Goal: Answer question/provide support

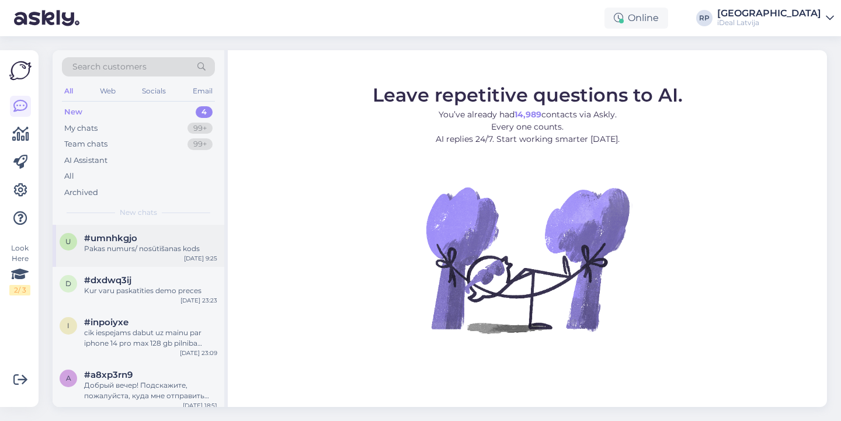
click at [169, 238] on div "#umnhkgjo" at bounding box center [150, 238] width 133 height 11
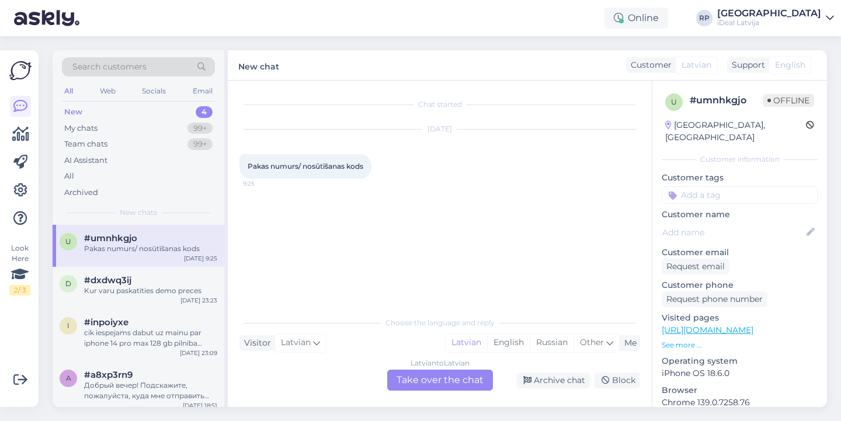
click at [448, 384] on div "Latvian to Latvian Take over the chat" at bounding box center [440, 380] width 106 height 21
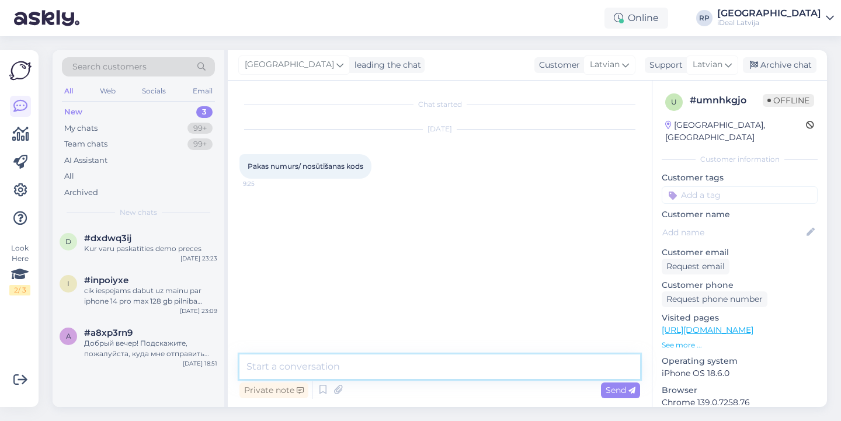
click at [451, 376] on textarea at bounding box center [439, 366] width 401 height 25
drag, startPoint x: 363, startPoint y: 367, endPoint x: 559, endPoint y: 378, distance: 196.5
click at [559, 378] on textarea "Sveiki! Lūdzu, precizējiet, ko vēlaties zināt" at bounding box center [439, 366] width 401 height 25
type textarea "Sveiki! Lūdzu, precizējiet jautājumu :)"
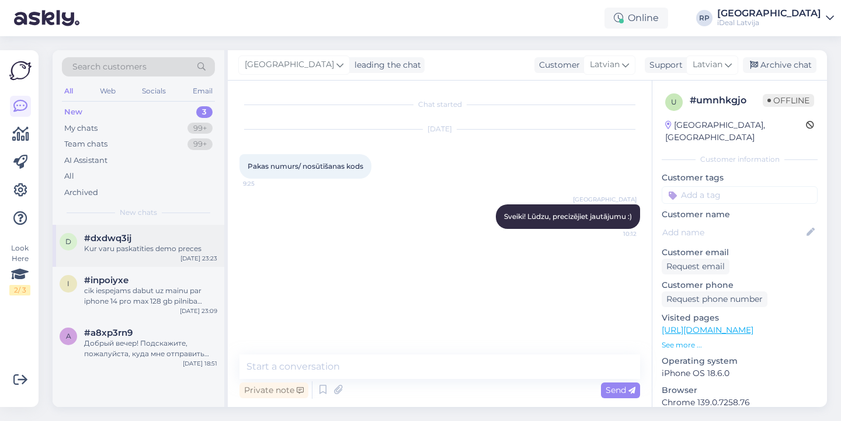
click at [197, 238] on div "#dxdwq3ij" at bounding box center [150, 238] width 133 height 11
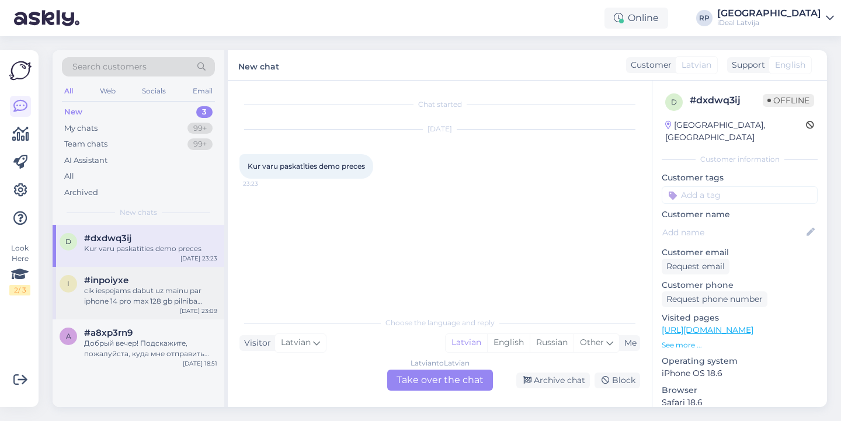
click at [139, 282] on div "#inpoiyxe" at bounding box center [150, 280] width 133 height 11
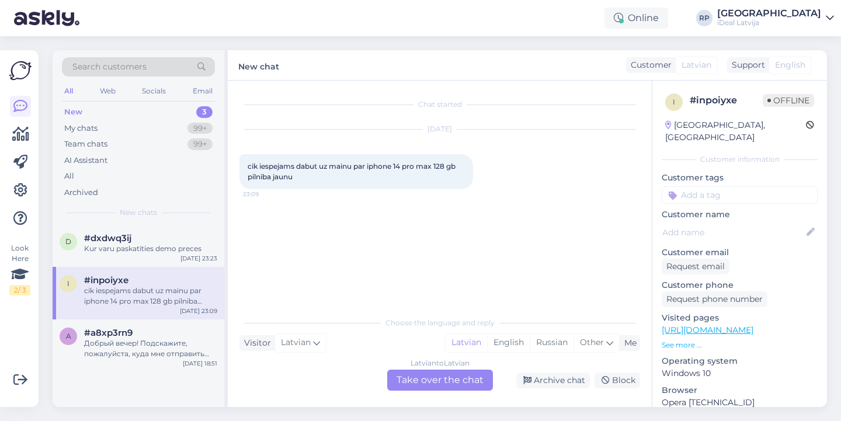
click at [450, 387] on div "Latvian to Latvian Take over the chat" at bounding box center [440, 380] width 106 height 21
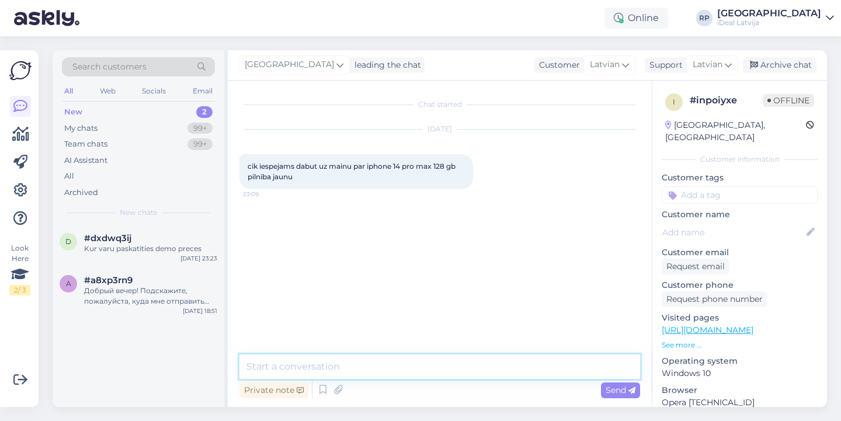
click at [402, 375] on textarea at bounding box center [439, 366] width 401 height 25
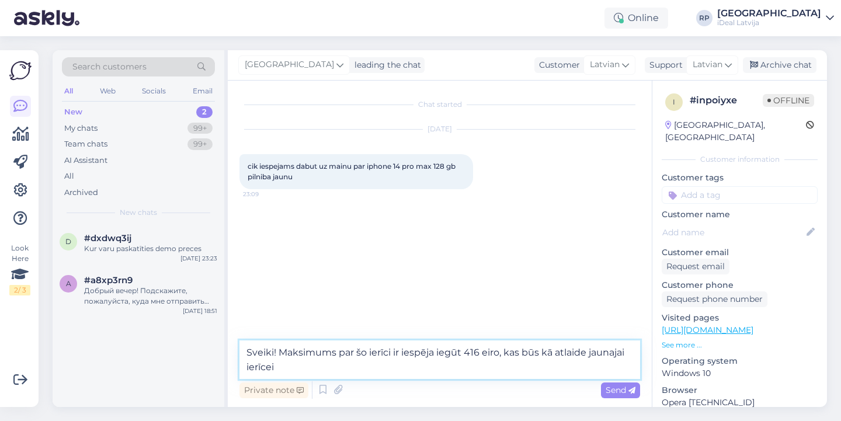
drag, startPoint x: 246, startPoint y: 353, endPoint x: 394, endPoint y: 388, distance: 151.8
click at [394, 388] on div "Sveiki! Maksimums par šo ierīci ir iespēja iegūt 416 eiro, kas būs kā atlaide j…" at bounding box center [439, 370] width 401 height 61
paste textarea "Par šo ierīci varat saņemt līdz pat 416 eiro, kas tiks piemēroti kā atlaide jau…"
type textarea "Sveiki! Par šo ierīci varat saņemt līdz pat 416 eiro, kas tiks piemēroti kā atl…"
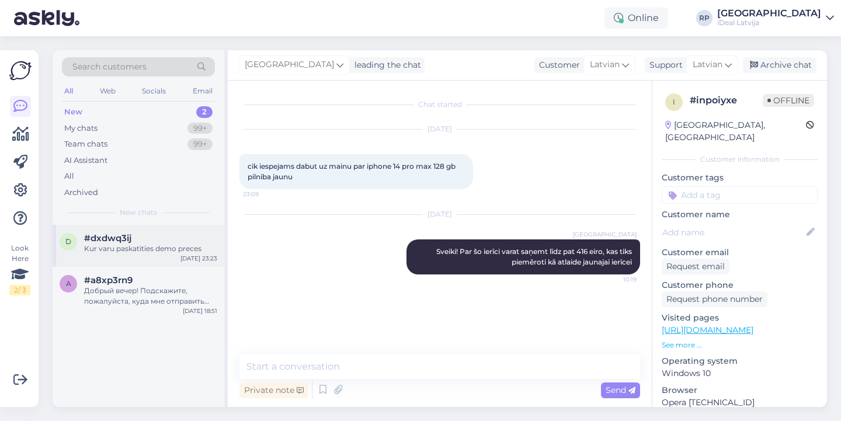
click at [141, 250] on div "Kur varu paskatīties demo preces" at bounding box center [150, 248] width 133 height 11
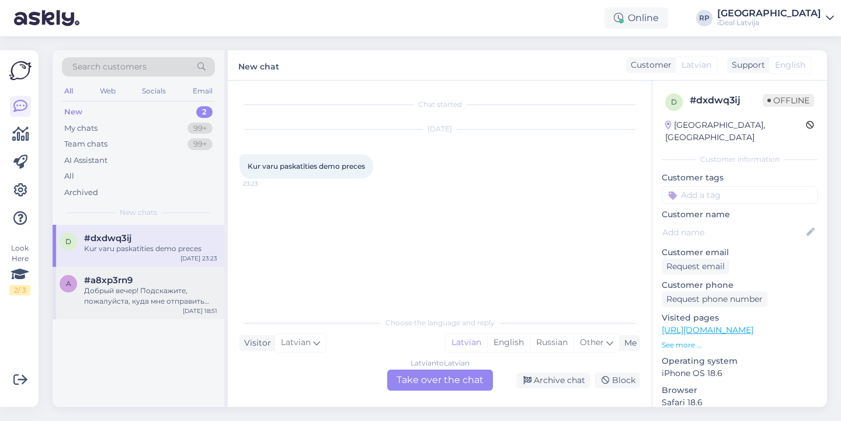
click at [140, 283] on div "#a8xp3rn9" at bounding box center [150, 280] width 133 height 11
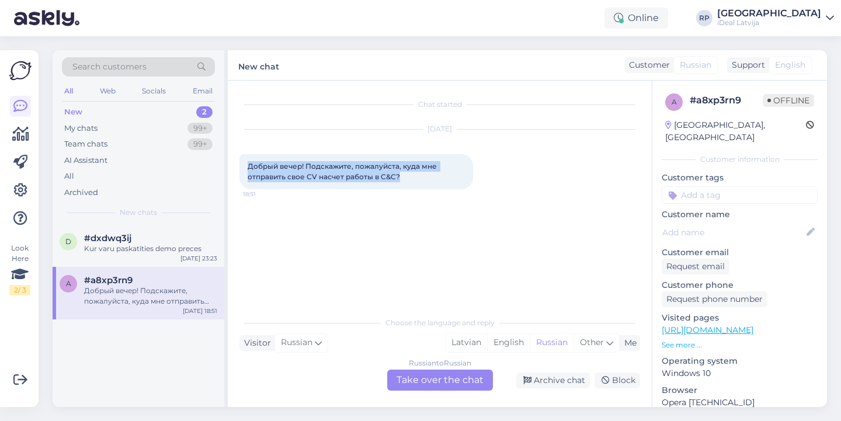
drag, startPoint x: 252, startPoint y: 156, endPoint x: 410, endPoint y: 182, distance: 159.7
click at [410, 182] on div "Добрый вечер! Подскажите, пожалуйста, куда мне отправить свое CV насчет работы …" at bounding box center [356, 171] width 234 height 35
copy span "Добрый вечер! Подскажите, пожалуйста, куда мне отправить свое CV насчет работы …"
click at [581, 126] on div "[DATE]" at bounding box center [439, 129] width 401 height 11
click at [460, 379] on div "Russian to Russian Take over the chat" at bounding box center [440, 380] width 106 height 21
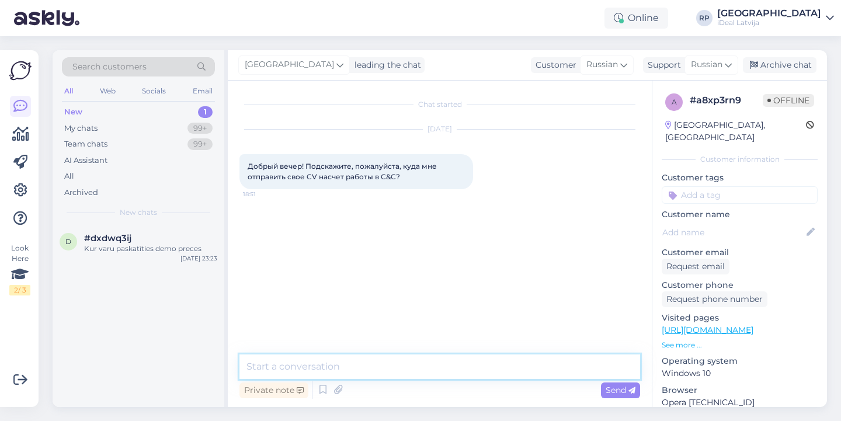
click at [457, 367] on textarea at bounding box center [439, 366] width 401 height 25
click at [725, 62] on icon at bounding box center [728, 64] width 7 height 13
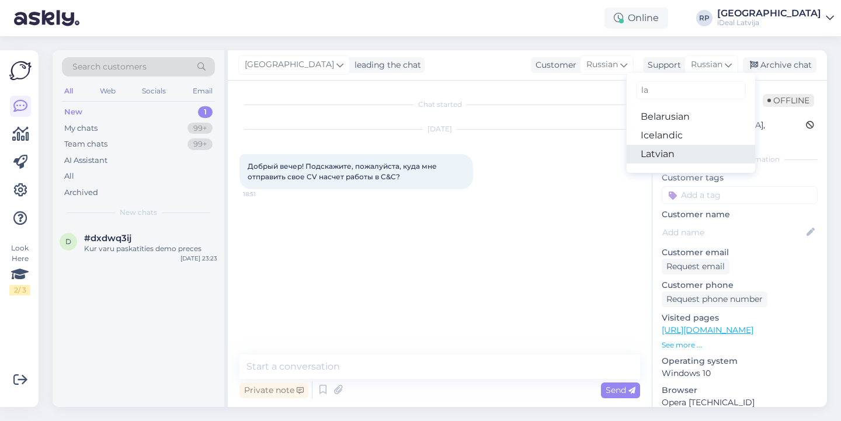
type input "la"
click at [687, 152] on link "Latvian" at bounding box center [690, 154] width 128 height 19
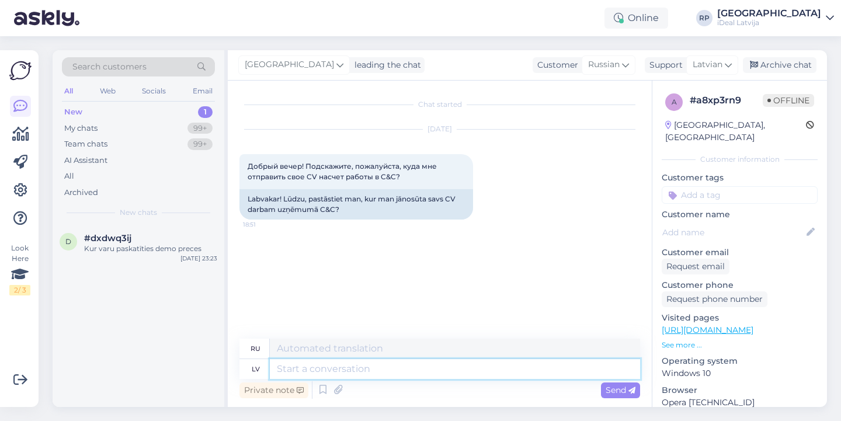
click at [374, 375] on textarea at bounding box center [455, 369] width 370 height 20
type textarea "Sveiki!"
type textarea "Привет!"
type textarea "Sveiki! Šeit v"
type textarea "Привет! Здесь."
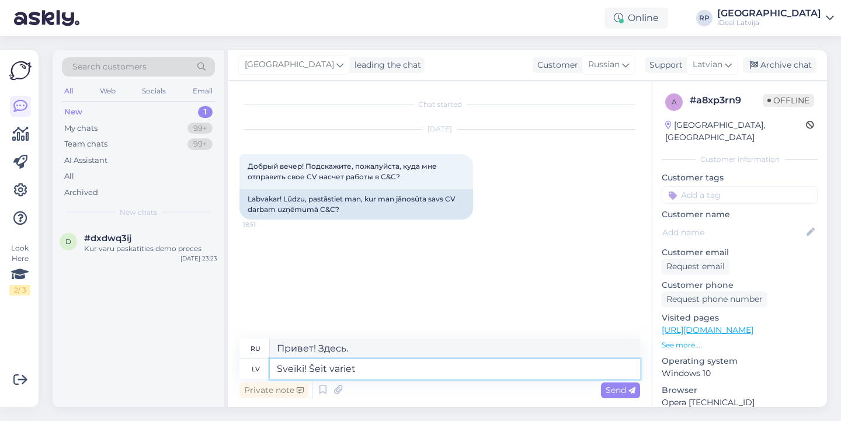
type textarea "Sveiki! Šeit variet a"
type textarea "Привет! Здесь вы можете"
type textarea "Sveiki! Šeit variet apskatīties"
type textarea "Привет! Можете посмотреть здесь."
paste textarea "[URL][DOMAIN_NAME]"
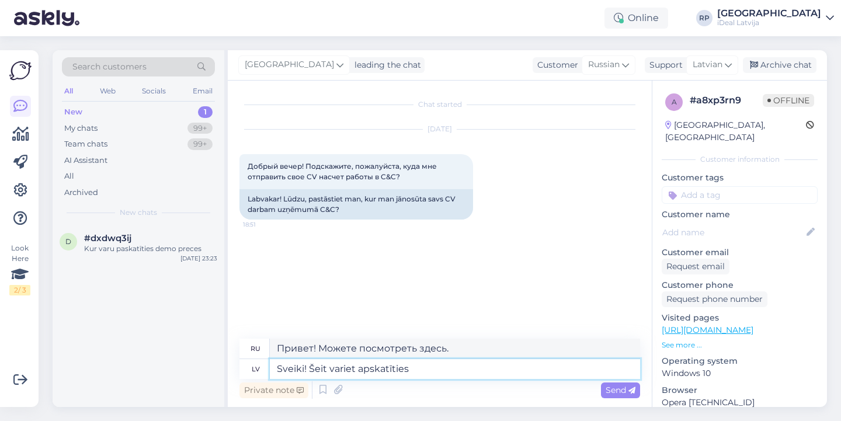
type textarea "Sveiki! Šeit variet apskatīties [URL][DOMAIN_NAME]"
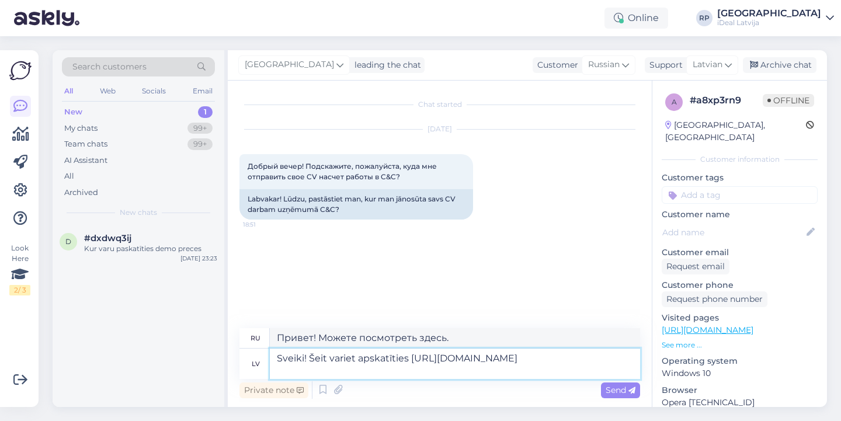
type textarea "Здравствуйте! Вы можете посмотреть здесь: [URL][DOMAIN_NAME]"
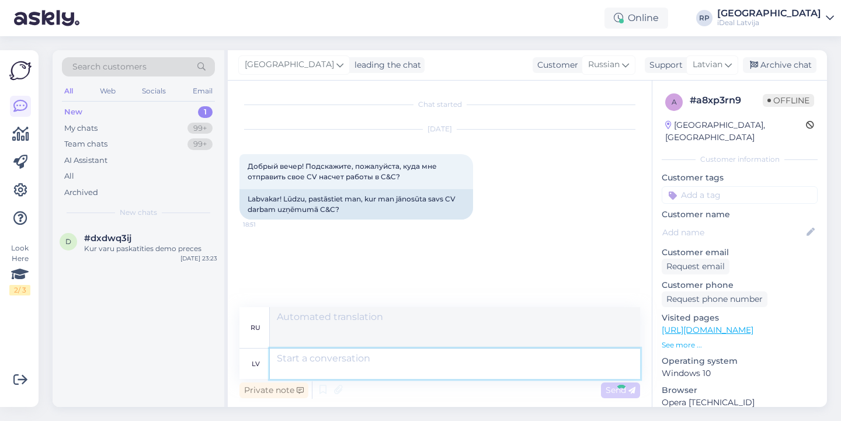
scroll to position [41, 0]
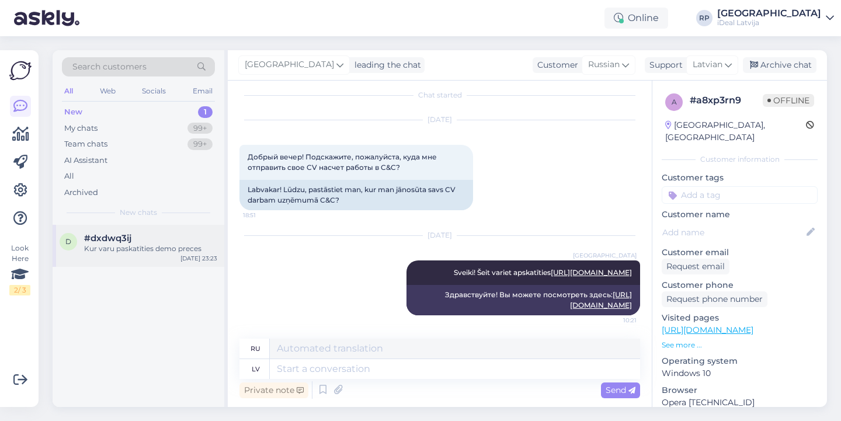
click at [156, 250] on div "Kur varu paskatīties demo preces" at bounding box center [150, 248] width 133 height 11
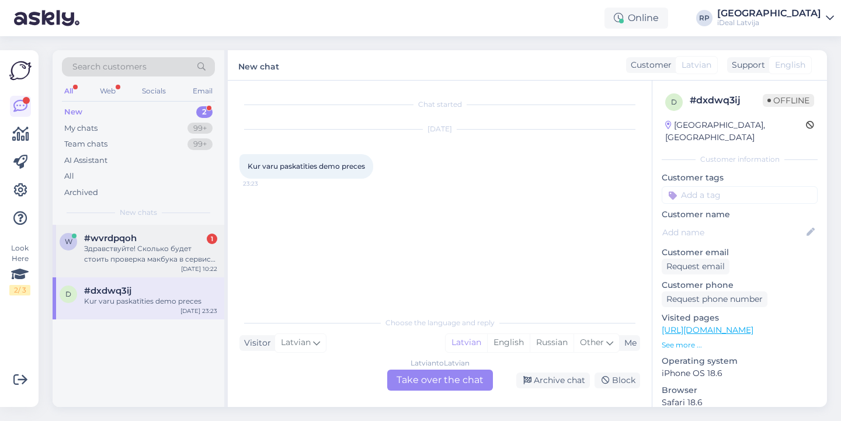
click at [195, 252] on div "Здравствуйте! Сколько будет стоить проверка макбука в сервисе после того как я …" at bounding box center [150, 253] width 133 height 21
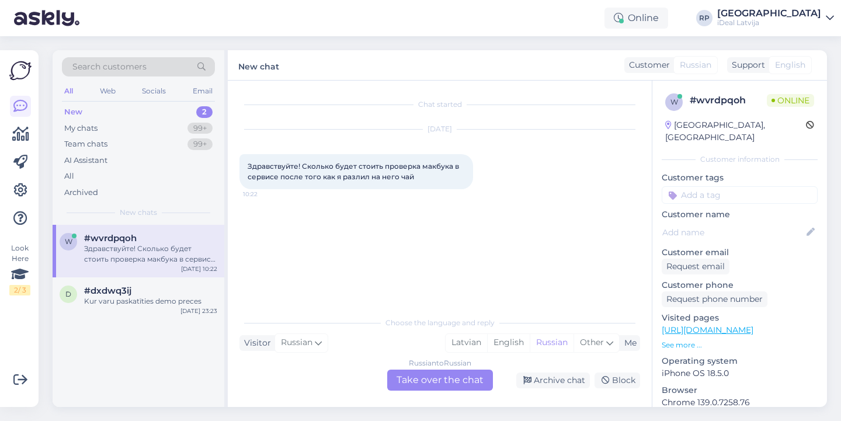
click at [250, 168] on span "Здравствуйте! Сколько будет стоить проверка макбука в сервисе после того как я …" at bounding box center [354, 171] width 213 height 19
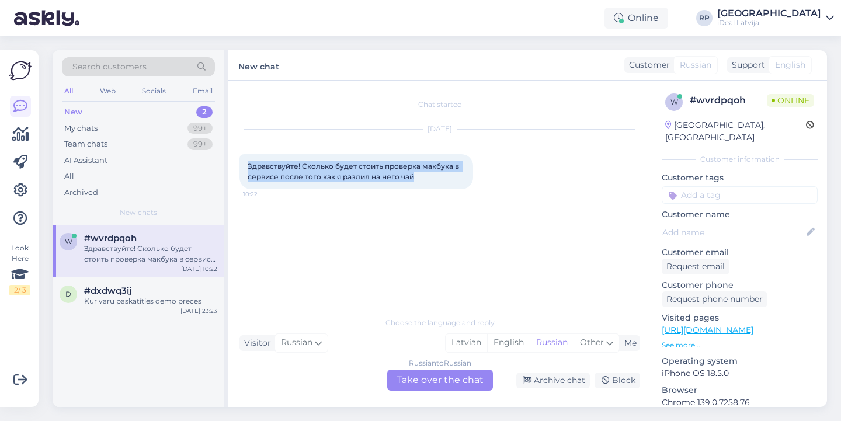
drag, startPoint x: 249, startPoint y: 167, endPoint x: 491, endPoint y: 195, distance: 243.9
click at [491, 195] on div "[DATE] Здравствуйте! Сколько будет стоить проверка макбука в сервисе после того…" at bounding box center [439, 159] width 401 height 85
copy span "Здравствуйте! Сколько будет стоить проверка макбука в сервисе после того как я …"
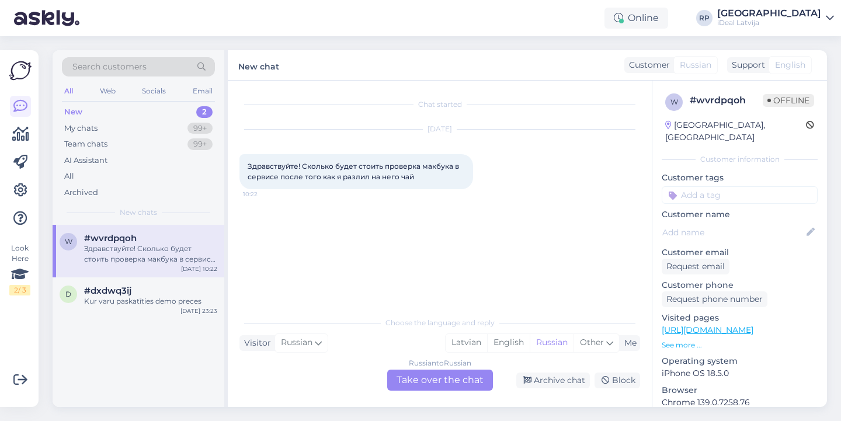
click at [431, 375] on div "Russian to Russian Take over the chat" at bounding box center [440, 380] width 106 height 21
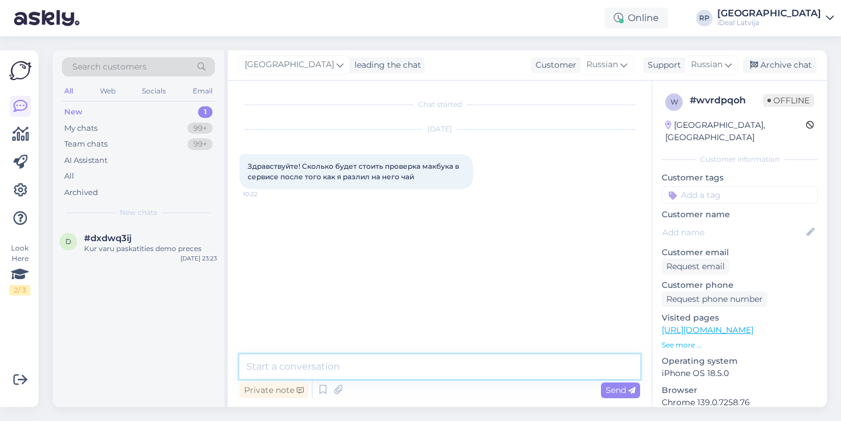
click at [441, 360] on textarea at bounding box center [439, 366] width 401 height 25
click at [721, 67] on span "Russian" at bounding box center [707, 64] width 32 height 13
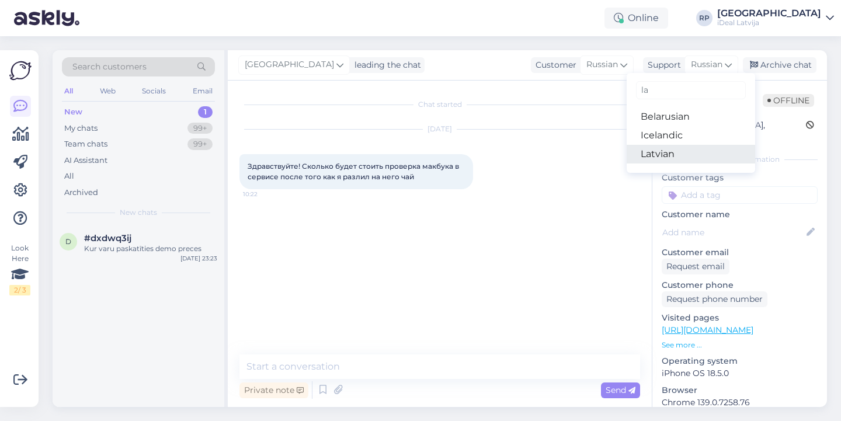
click at [677, 152] on link "Latvian" at bounding box center [690, 154] width 128 height 19
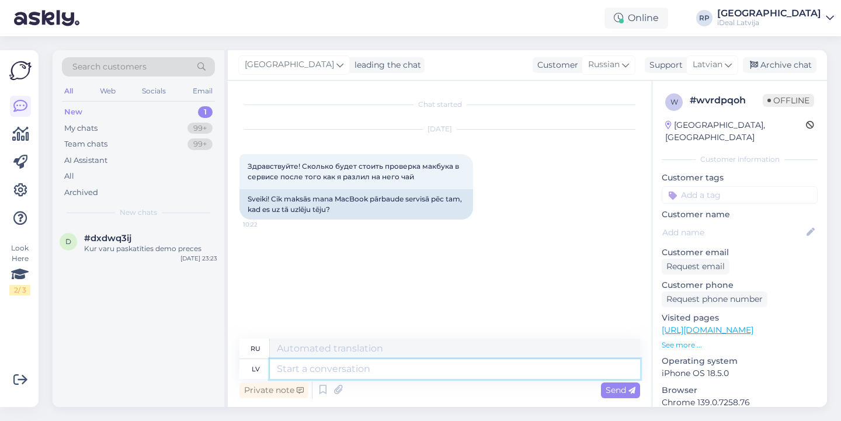
click at [437, 374] on textarea at bounding box center [455, 369] width 370 height 20
type textarea "Sveiki!"
type textarea "Привет!"
type textarea "Sveiki! Diagnostika iz"
type textarea "Здравствуйте! Диагностика"
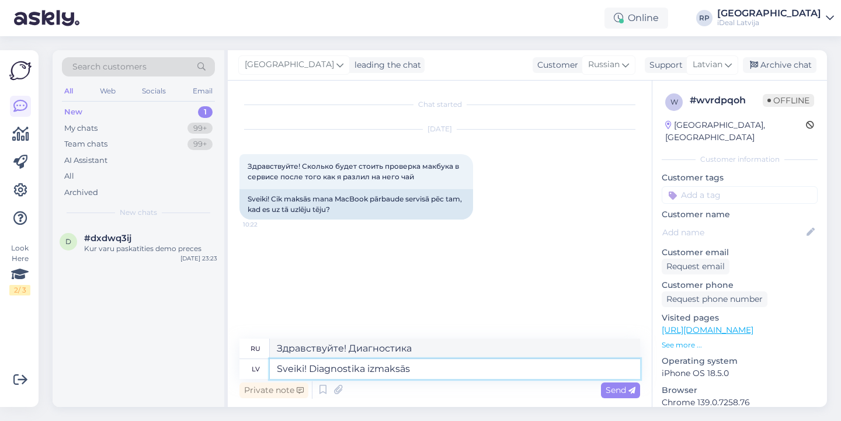
type textarea "Sveiki! Diagnostika izmaksās"
type textarea "Здравствуйте! Диагностика будет стоить"
type textarea "Sveiki! Diagnostika izmaksās 29"
type textarea "Здравствуйте! Диагностика будет стоить 29."
type textarea "Sveiki! Diagnostika izmaksās 29 eiro"
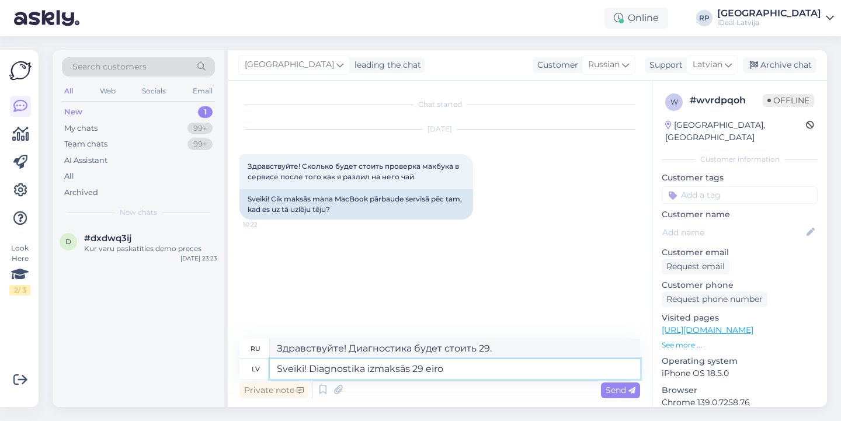
type textarea "Здравствуйте! Диагностика будет стоить 29 евро."
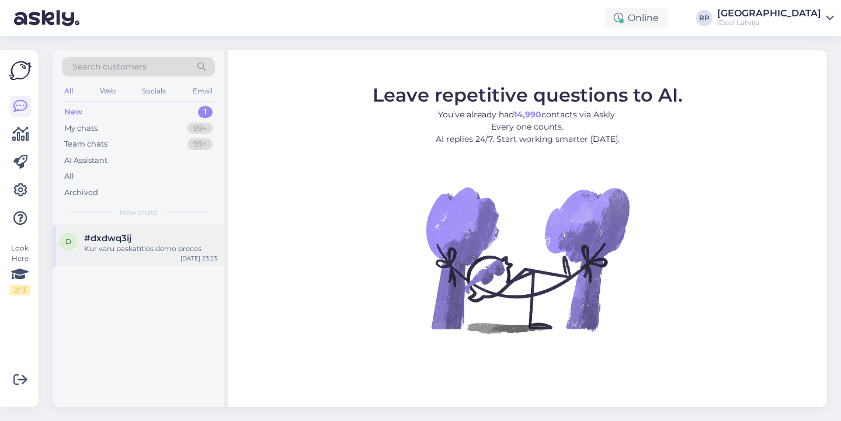
click at [131, 225] on div "d #dxdwq3ij Kur varu paskatīties demo preces [DATE] 23:23" at bounding box center [139, 246] width 172 height 42
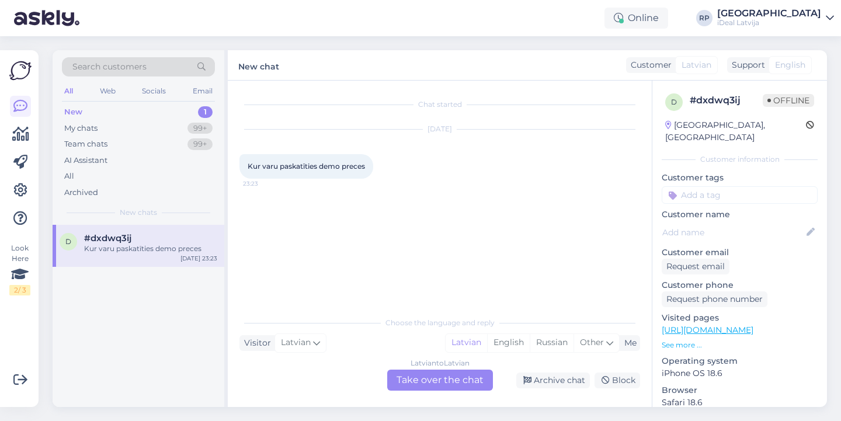
click at [445, 392] on div "Chat started [DATE] Kur varu paskatīties demo preces 23:23 Choose the language …" at bounding box center [440, 244] width 424 height 326
click at [448, 387] on div "Latvian to Latvian Take over the chat" at bounding box center [440, 380] width 106 height 21
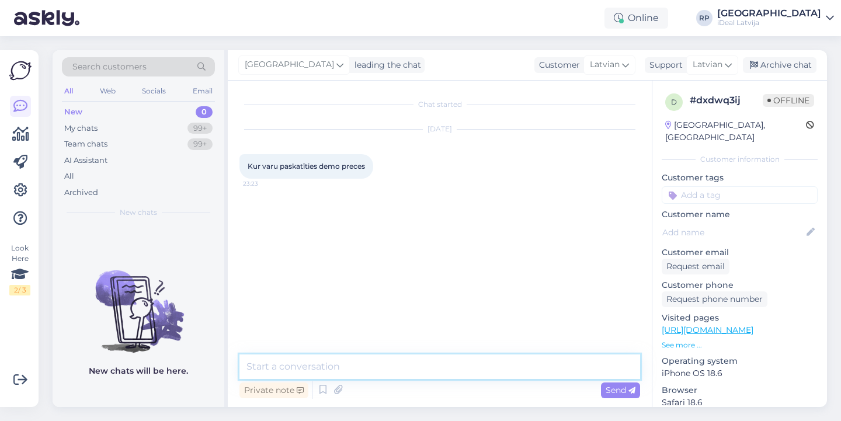
click at [458, 371] on textarea at bounding box center [439, 366] width 401 height 25
click at [330, 363] on textarea "Sveiki! Ierakstiet pie meklētāja" at bounding box center [439, 366] width 401 height 25
click at [413, 360] on textarea "Sveiki! Ierakstiet meklētāja" at bounding box center [439, 366] width 401 height 25
click at [324, 367] on textarea "Sveiki! Ierakstiet meklētājā" at bounding box center [439, 366] width 401 height 25
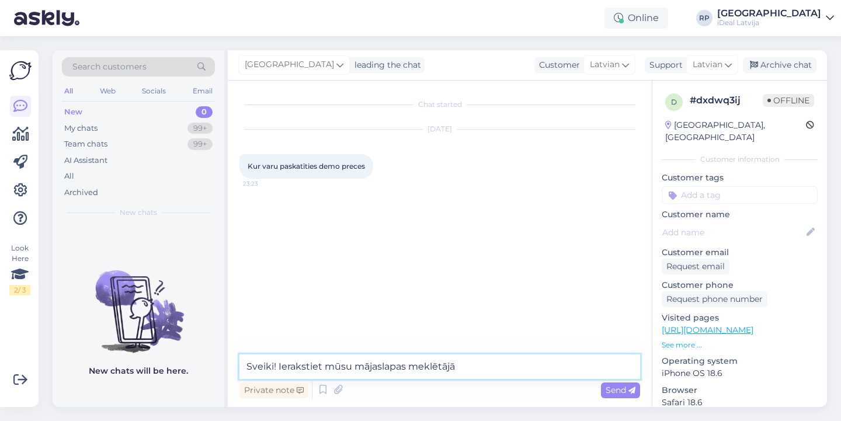
click at [566, 372] on textarea "Sveiki! Ierakstiet mūsu mājaslapas meklētājā" at bounding box center [439, 366] width 401 height 25
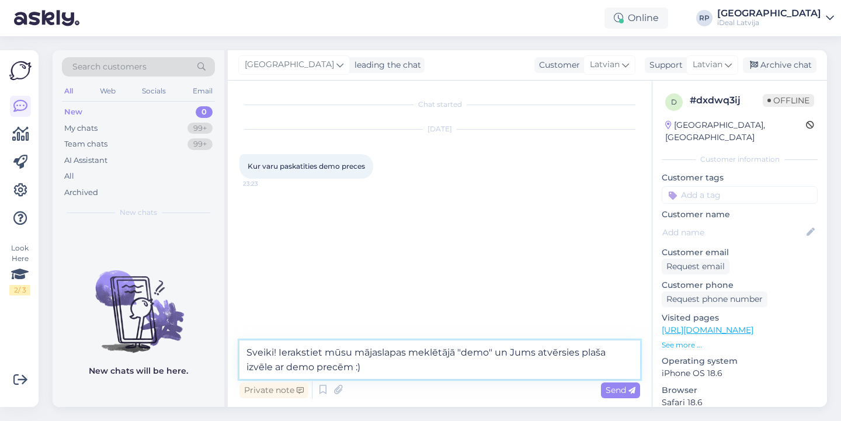
drag, startPoint x: 243, startPoint y: 349, endPoint x: 493, endPoint y: 363, distance: 250.3
click at [495, 365] on textarea "Sveiki! Ierakstiet mūsu mājaslapas meklētājā "demo" un Jums atvērsies plaša izv…" at bounding box center [439, 359] width 401 height 39
paste textarea "vārdu 'demo' un Jums atvērsies plaša izvēle ar demo precēm."
click at [518, 354] on textarea "Sveiki! Ierakstiet mūsu mājaslapas meklētājā vārdu 'demo' un Jums atvērsies pla…" at bounding box center [439, 359] width 401 height 39
type textarea "Sveiki! Ierakstiet mūsu mājaslapas meklētājā vārdu "demo" un Jums atvērsies pla…"
